Goal: Task Accomplishment & Management: Manage account settings

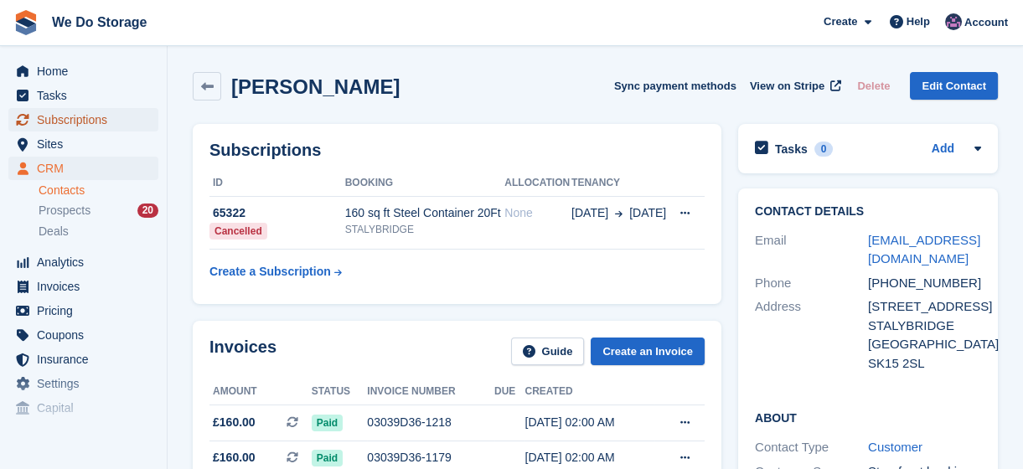
click at [75, 126] on span "Subscriptions" at bounding box center [87, 119] width 101 height 23
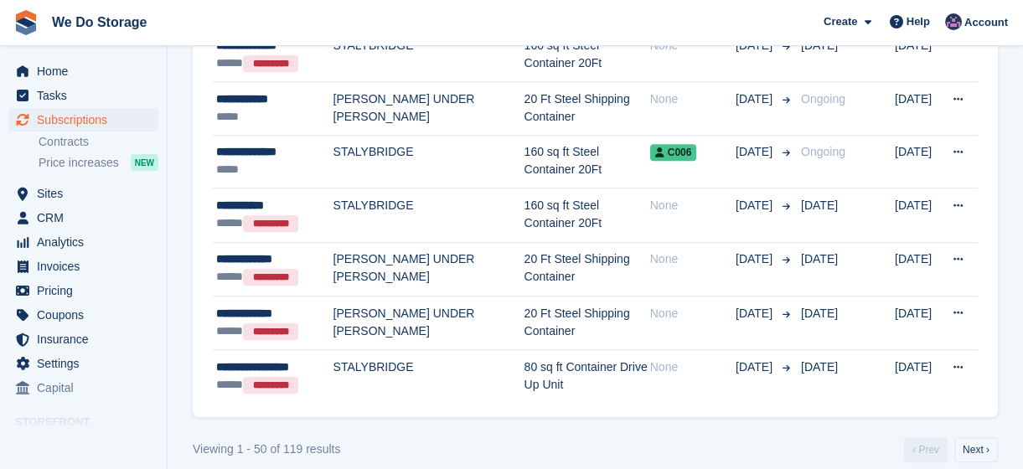
scroll to position [2592, 0]
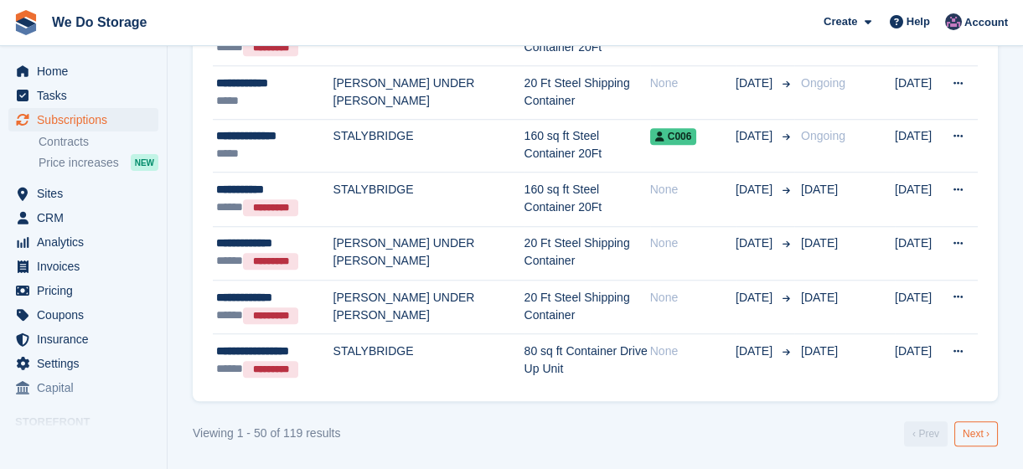
click at [983, 442] on link "Next ›" at bounding box center [977, 434] width 44 height 25
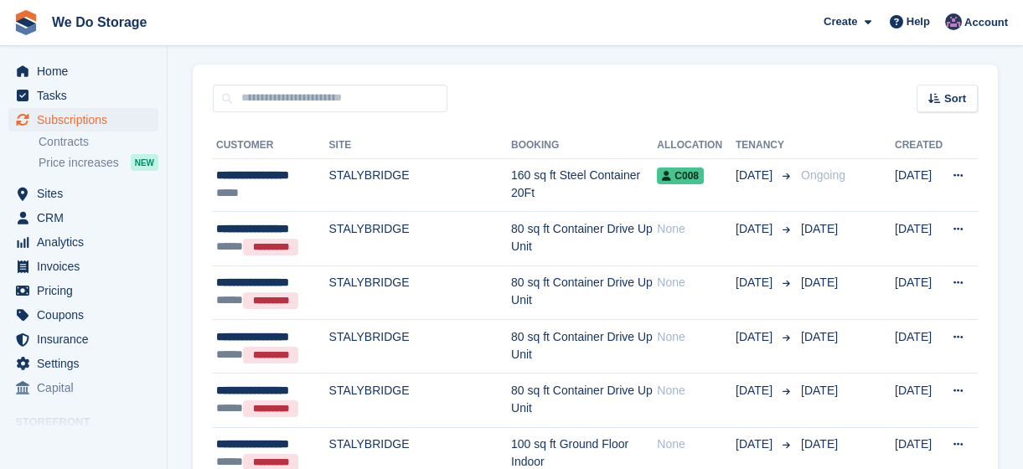
scroll to position [69, 0]
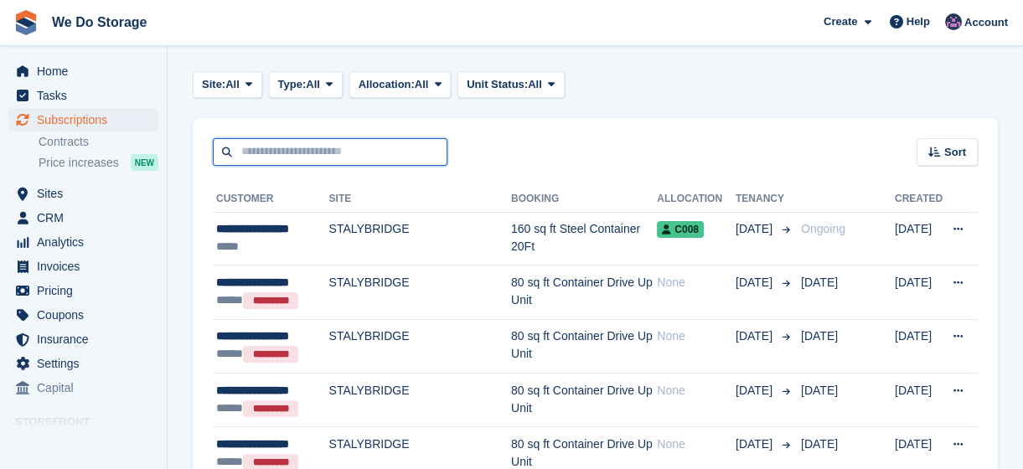
click at [312, 151] on input "text" at bounding box center [330, 152] width 235 height 28
type input "****"
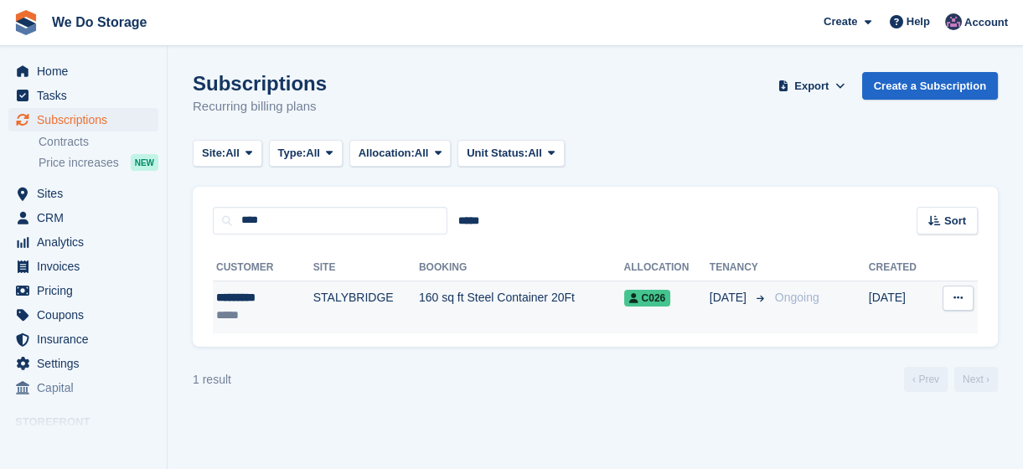
click at [422, 303] on td "160 sq ft Steel Container 20Ft" at bounding box center [521, 307] width 205 height 53
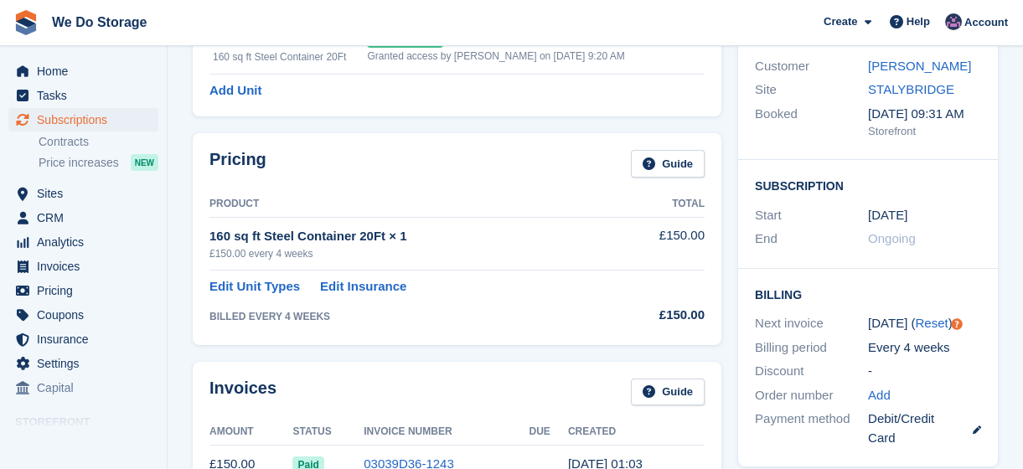
scroll to position [345, 0]
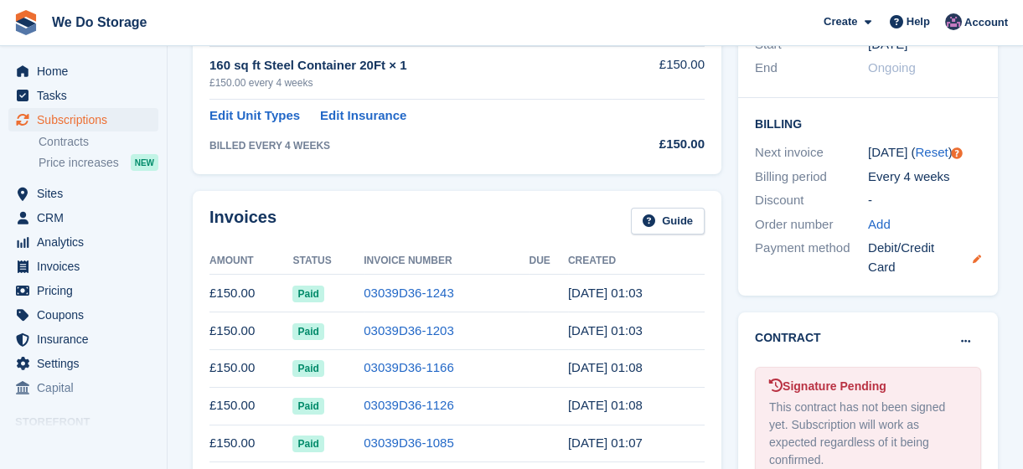
click at [976, 257] on icon at bounding box center [977, 259] width 8 height 8
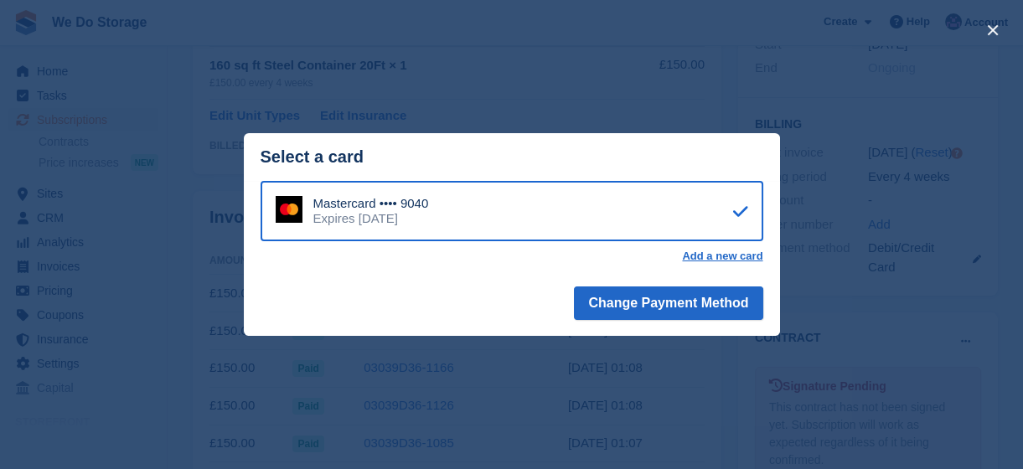
click at [672, 104] on div "close" at bounding box center [511, 234] width 1023 height 469
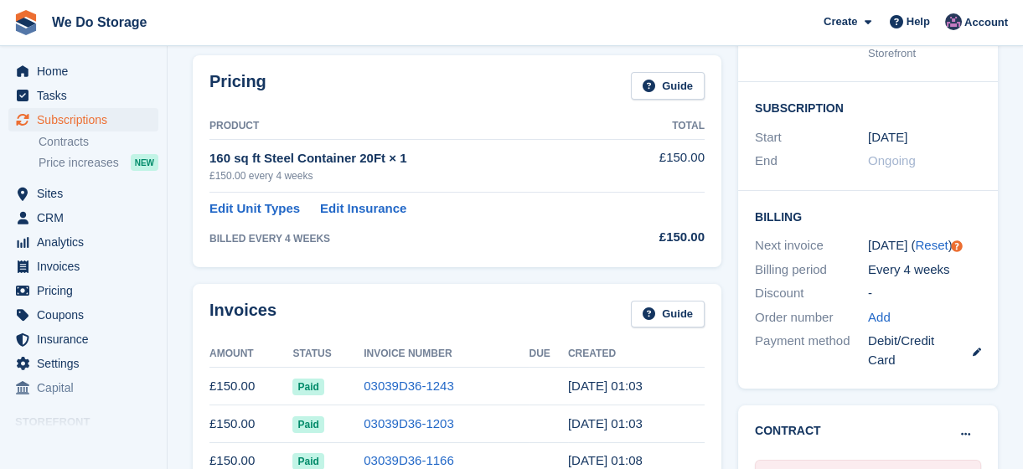
scroll to position [223, 0]
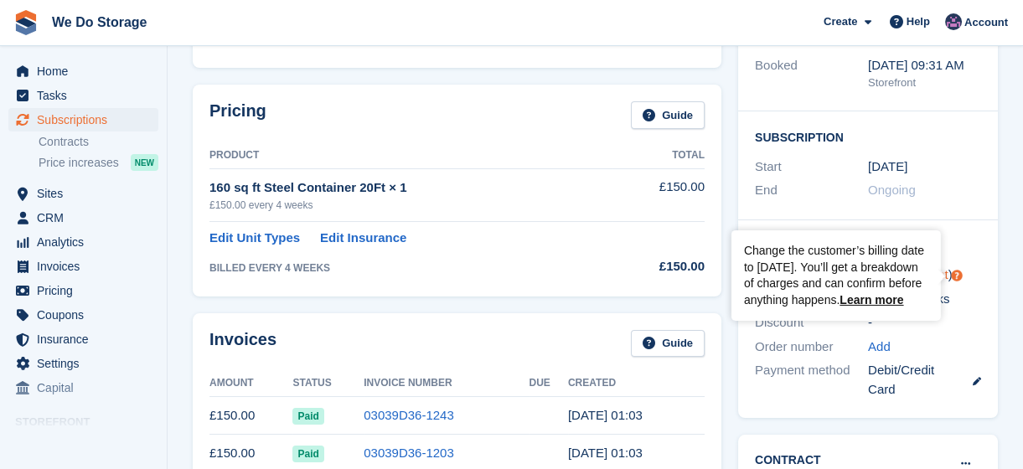
click at [955, 272] on circle "Tooltip anchor" at bounding box center [957, 276] width 10 height 10
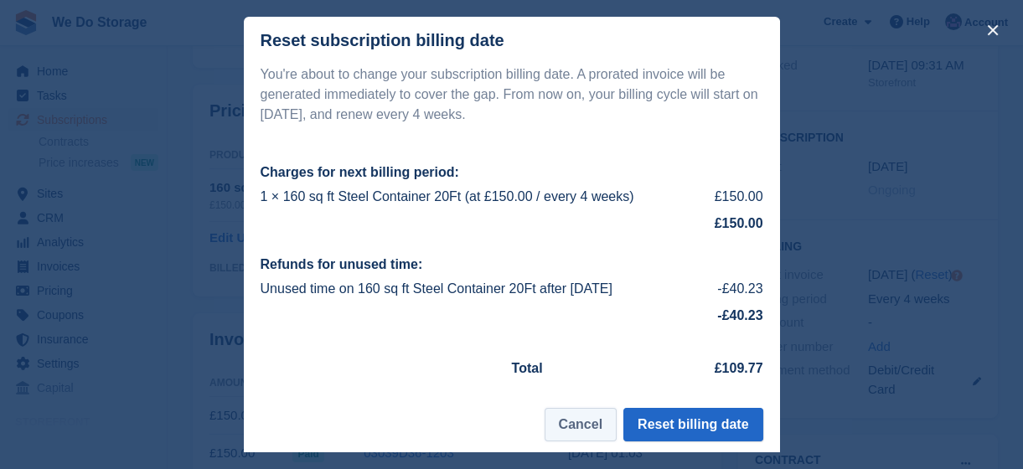
click at [609, 434] on button "Cancel" at bounding box center [581, 425] width 72 height 34
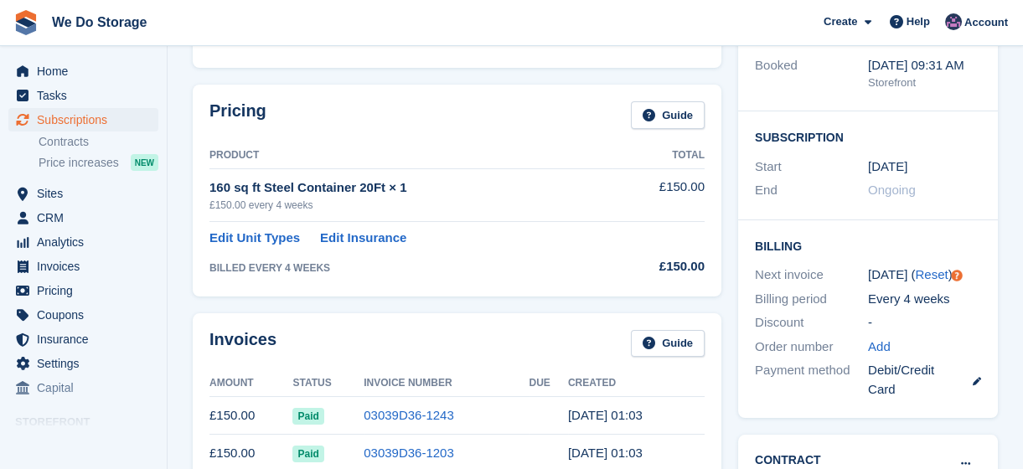
scroll to position [0, 0]
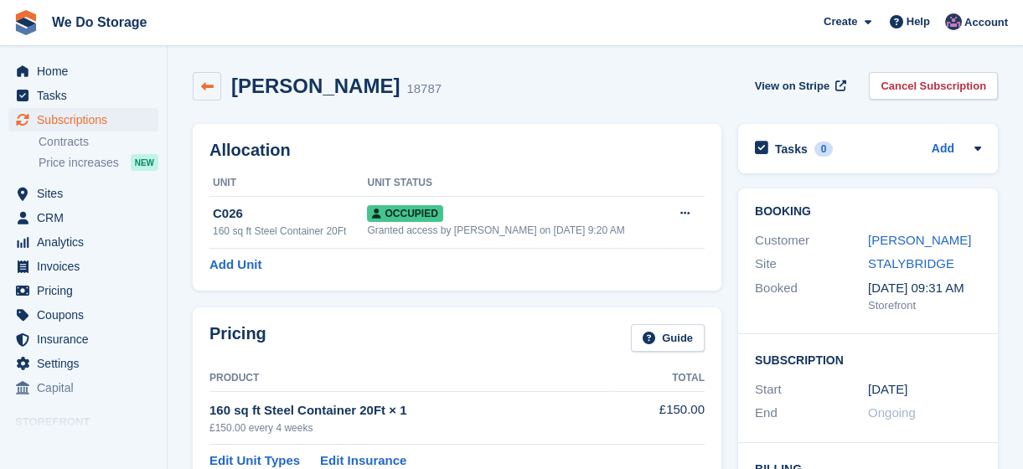
click at [209, 84] on icon at bounding box center [207, 86] width 13 height 13
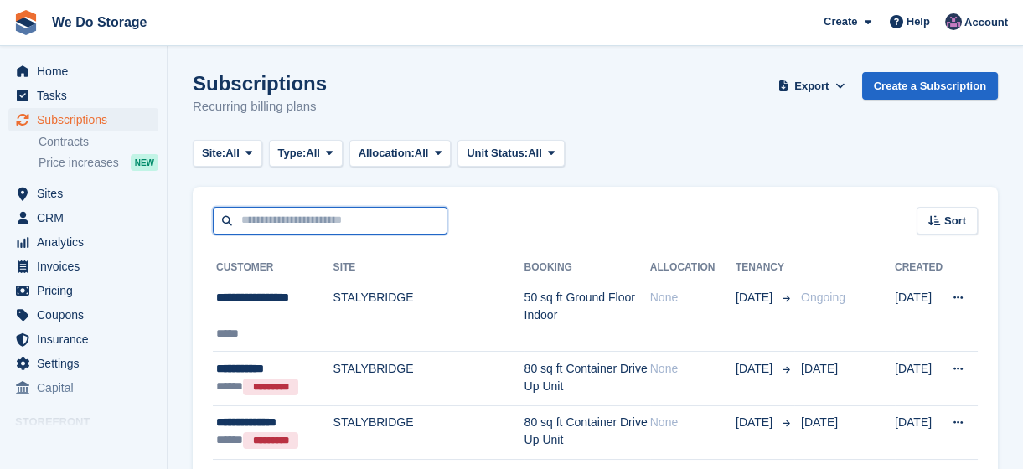
click at [321, 212] on input "text" at bounding box center [330, 221] width 235 height 28
type input "****"
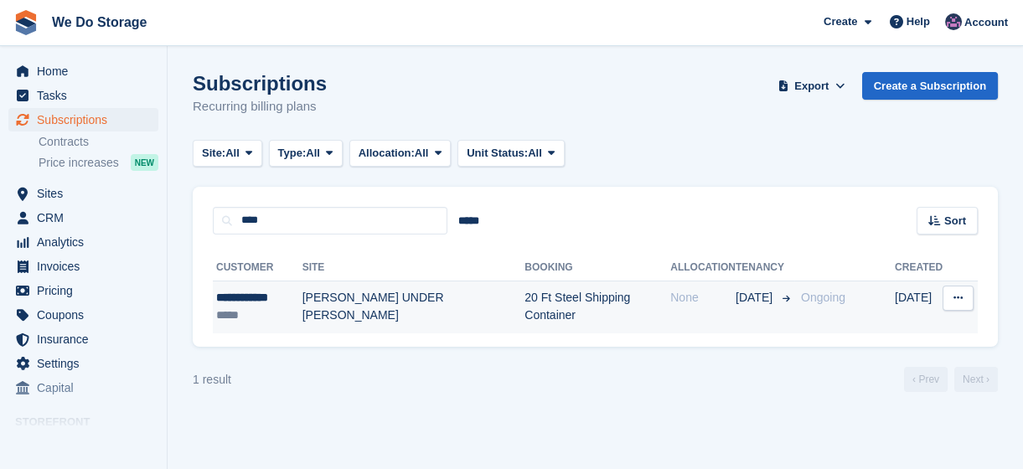
click at [525, 302] on td "20 Ft Steel Shipping Container" at bounding box center [598, 307] width 146 height 53
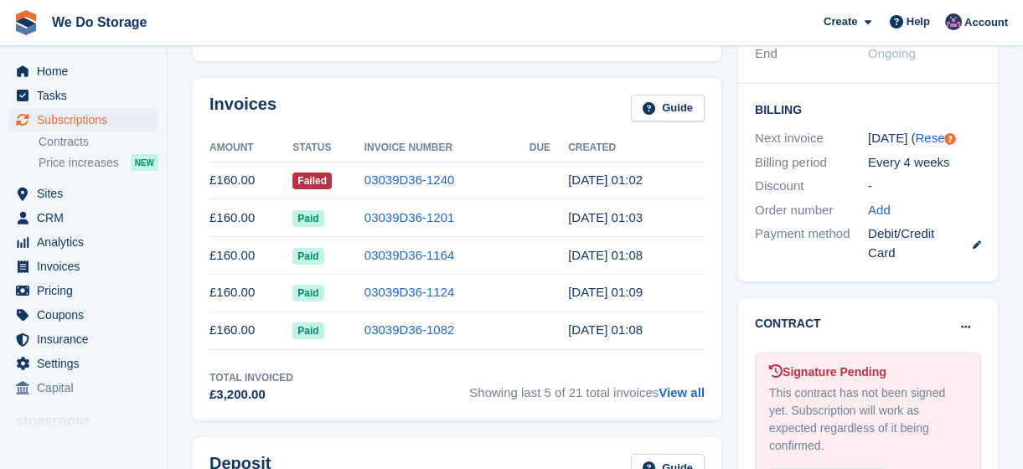
scroll to position [401, 0]
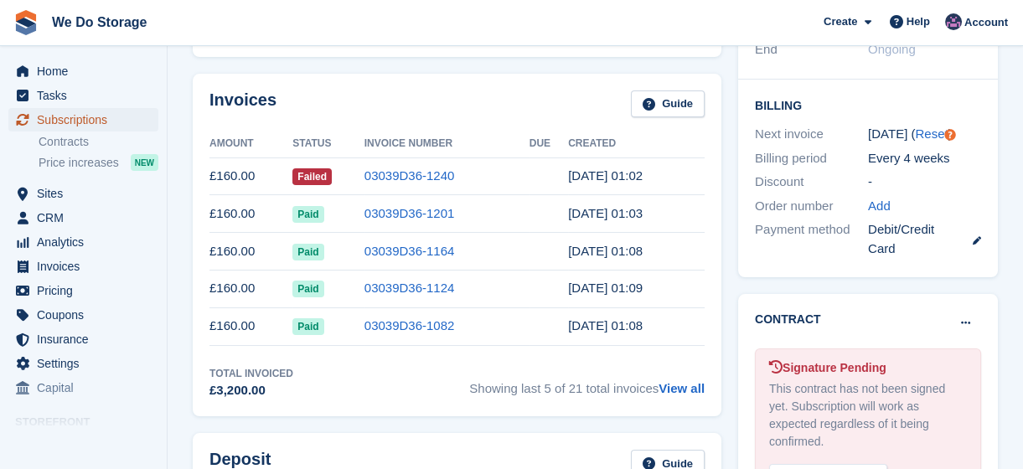
click at [62, 126] on span "Subscriptions" at bounding box center [87, 119] width 101 height 23
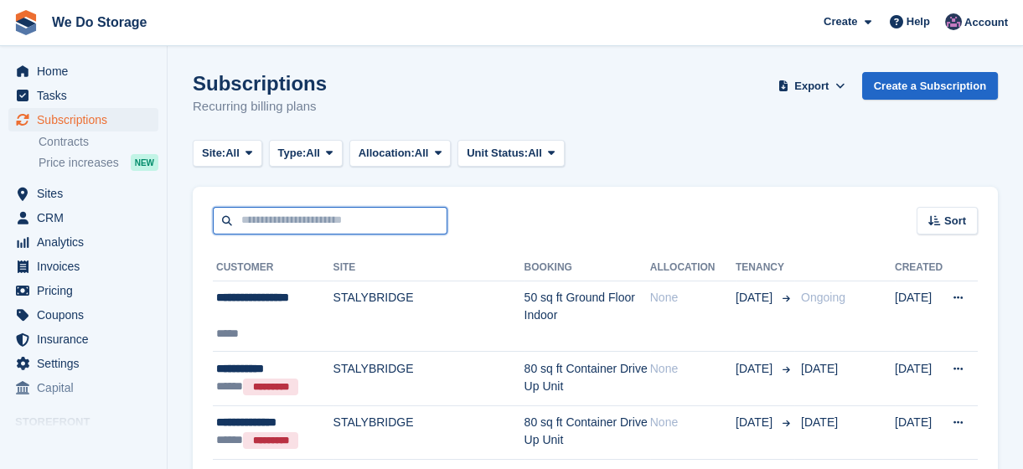
click at [360, 225] on input "text" at bounding box center [330, 221] width 235 height 28
type input "****"
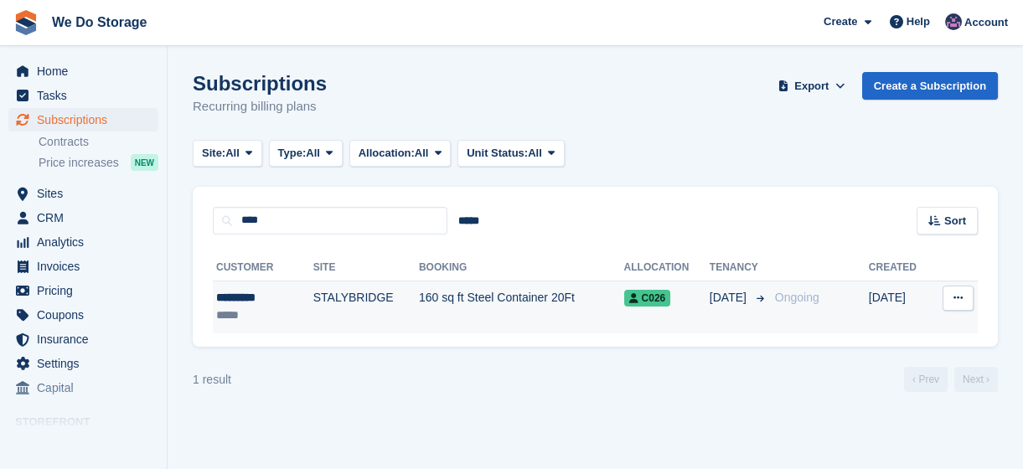
click at [327, 307] on td "STALYBRIDGE" at bounding box center [366, 307] width 106 height 53
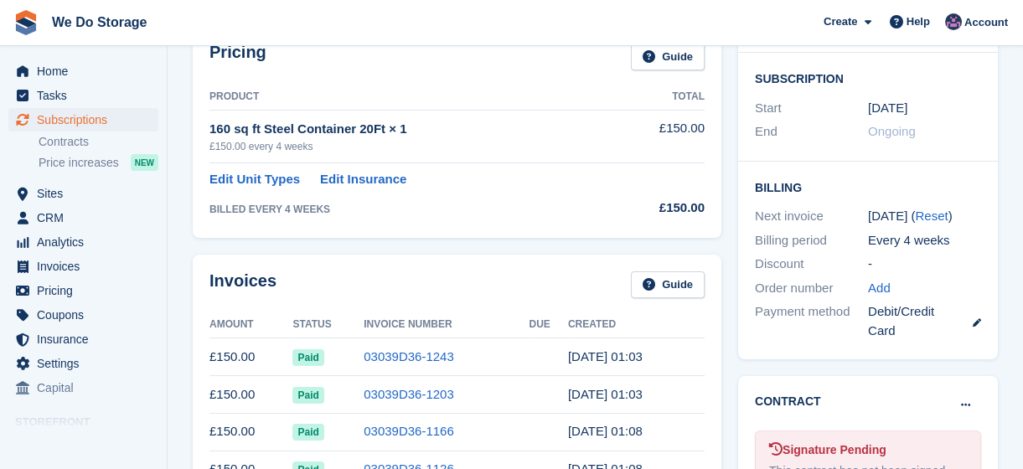
scroll to position [287, 0]
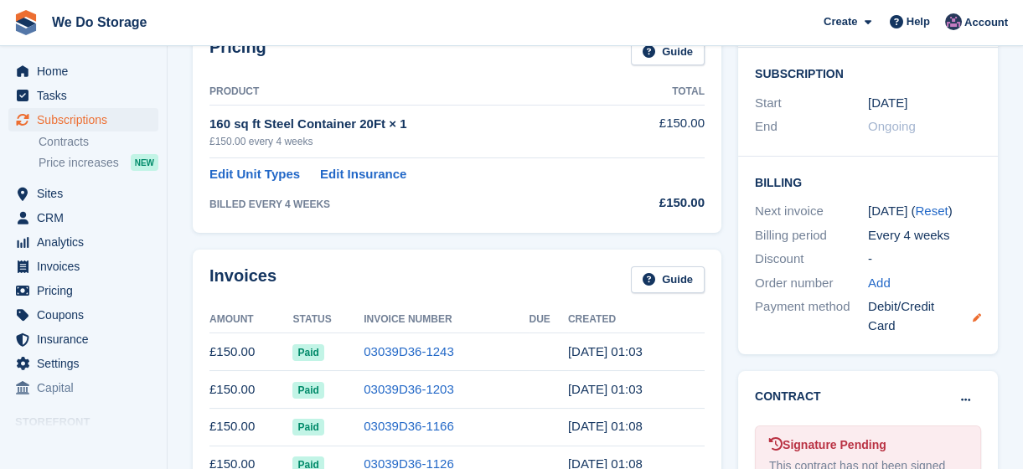
click at [977, 316] on icon at bounding box center [977, 317] width 8 height 8
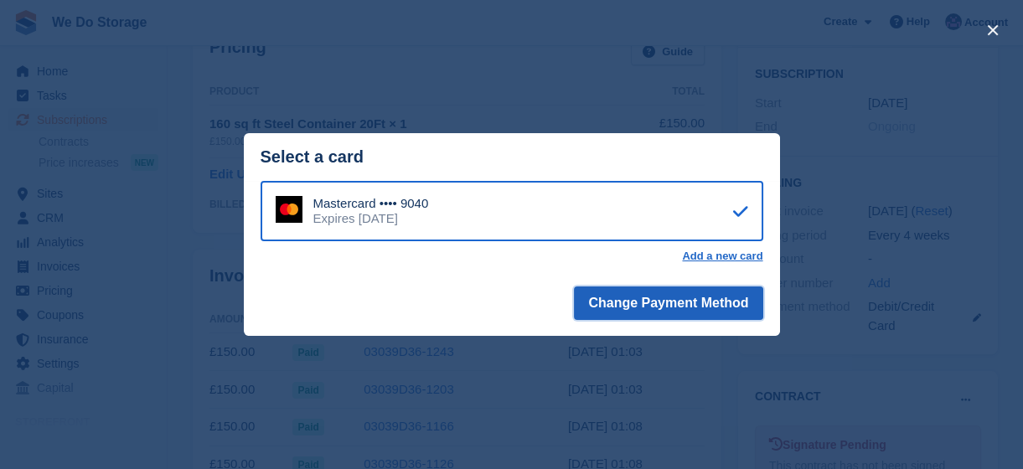
click at [699, 316] on button "Change Payment Method" at bounding box center [668, 304] width 189 height 34
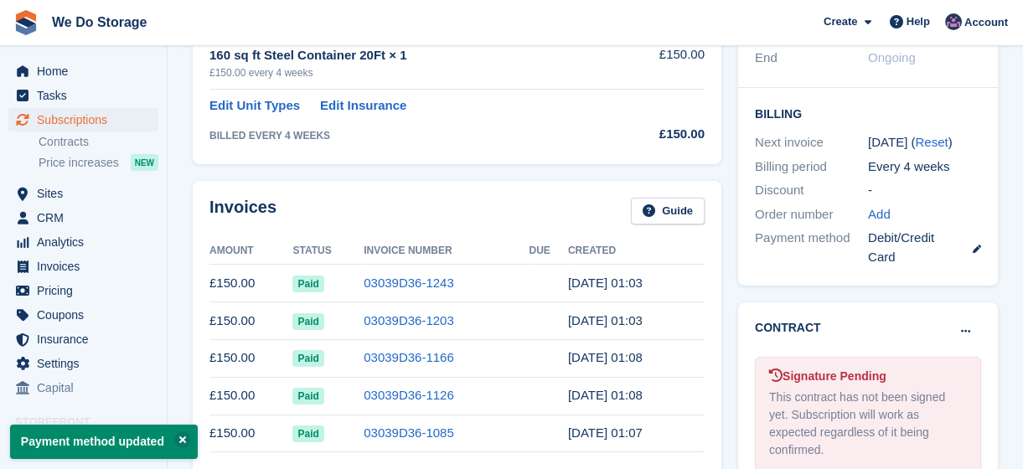
scroll to position [387, 0]
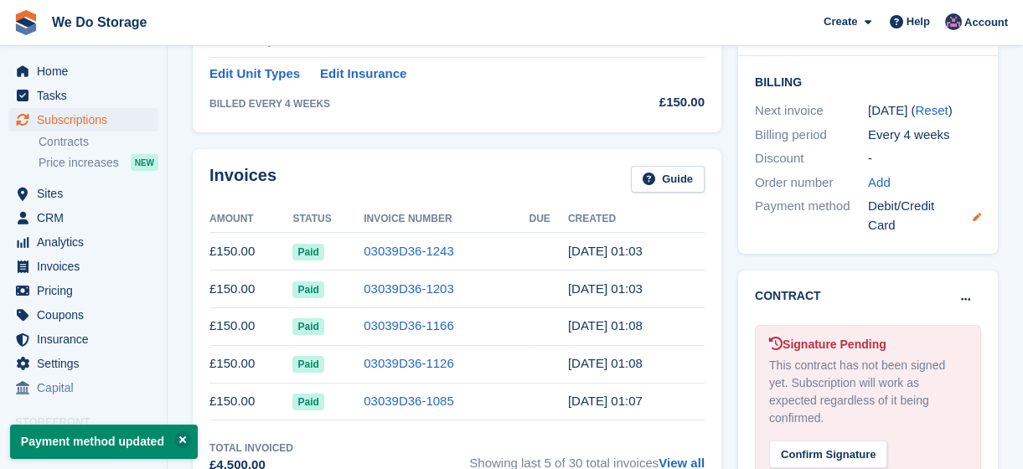
click at [977, 216] on icon at bounding box center [977, 217] width 8 height 8
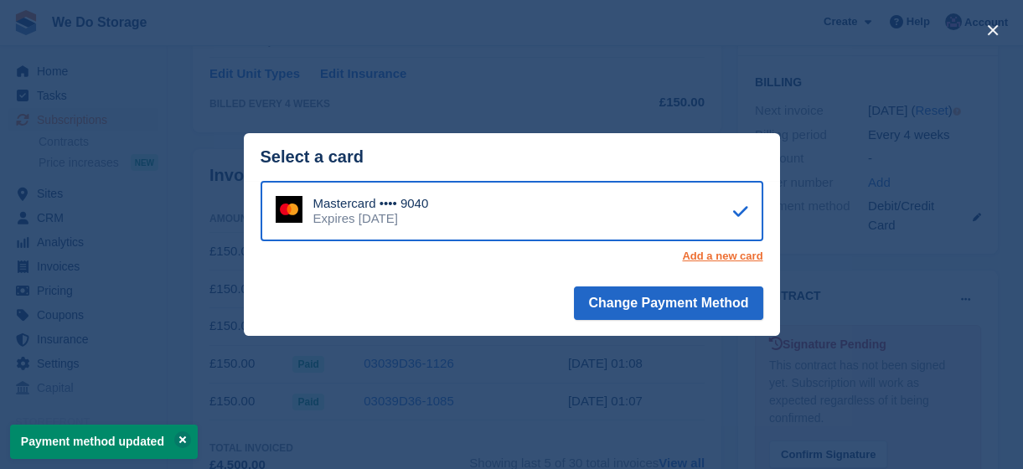
click at [697, 260] on link "Add a new card" at bounding box center [722, 256] width 80 height 13
